Goal: Information Seeking & Learning: Learn about a topic

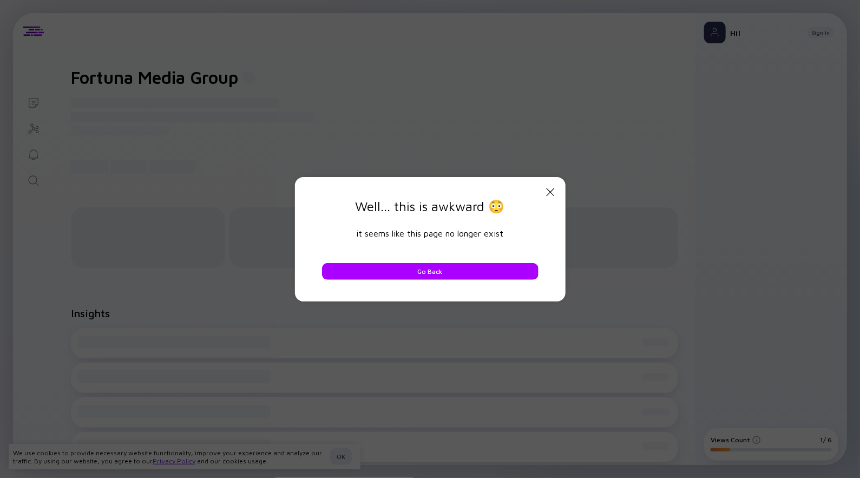
click at [551, 191] on icon "Close Modal" at bounding box center [550, 192] width 13 height 13
click at [549, 193] on icon "Close Modal" at bounding box center [550, 192] width 13 height 13
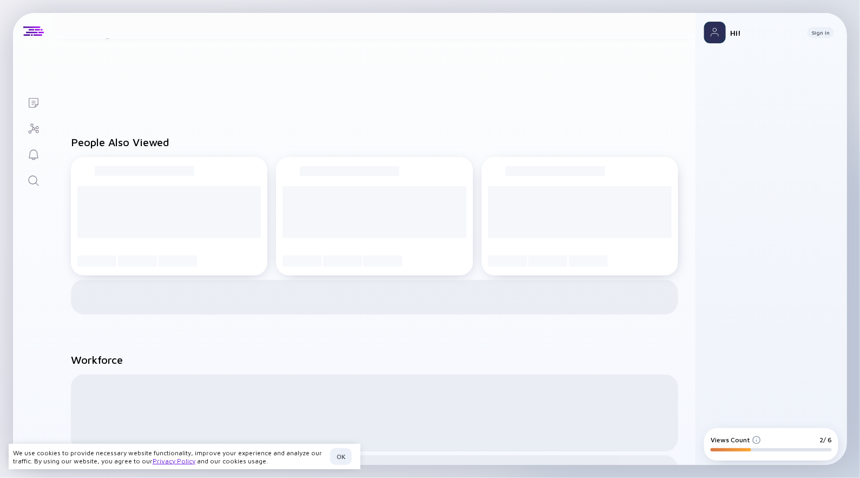
scroll to position [0, 0]
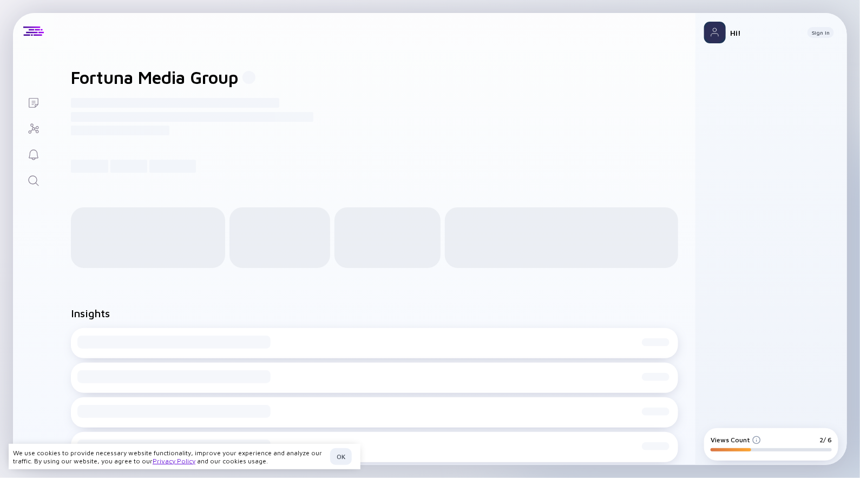
click at [154, 87] on h1 "Fortuna Media Group" at bounding box center [154, 77] width 167 height 21
click at [158, 81] on h1 "Fortuna Media Group" at bounding box center [154, 77] width 167 height 21
